Goal: Task Accomplishment & Management: Manage account settings

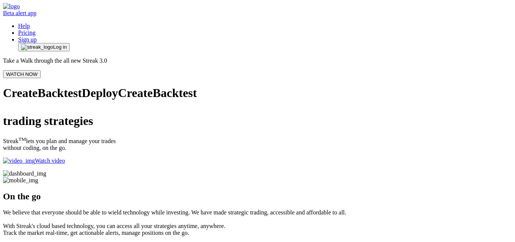
drag, startPoint x: 0, startPoint y: 0, endPoint x: 220, endPoint y: 56, distance: 227.0
